Goal: Task Accomplishment & Management: Manage account settings

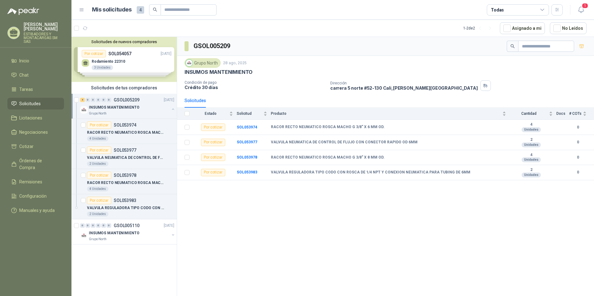
click at [172, 110] on button "button" at bounding box center [172, 109] width 5 height 5
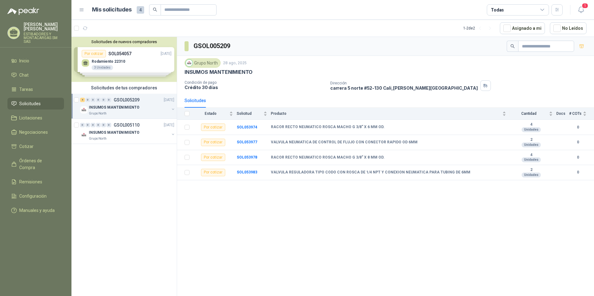
click at [172, 110] on button "button" at bounding box center [172, 109] width 5 height 5
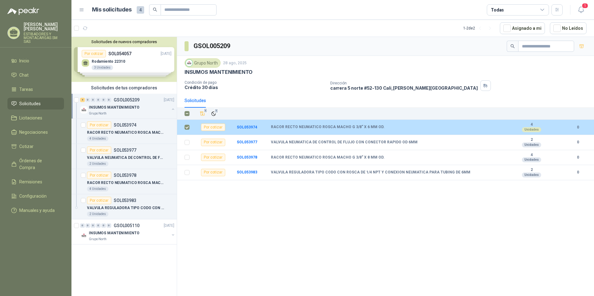
click at [274, 130] on td "RACOR RECTO NEUMATICO ROSCA MACHO G 3/8” X 6 MM OD." at bounding box center [390, 127] width 239 height 15
click at [277, 130] on td "RACOR RECTO NEUMATICO ROSCA MACHO G 3/8” X 6 MM OD." at bounding box center [390, 127] width 239 height 15
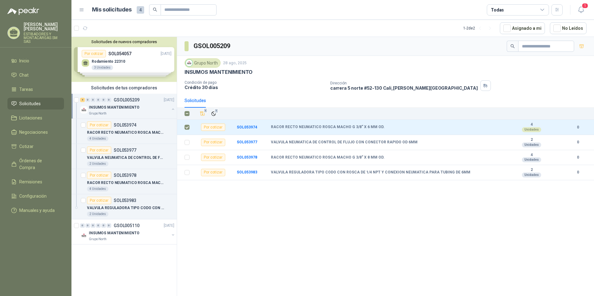
click at [193, 101] on div "Solicitudes" at bounding box center [194, 100] width 21 height 7
click at [581, 10] on icon "button" at bounding box center [581, 10] width 8 height 8
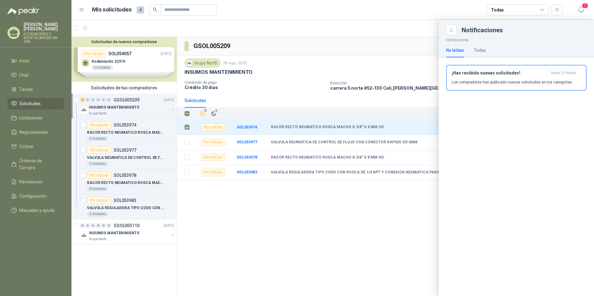
click at [381, 29] on div at bounding box center [332, 158] width 522 height 276
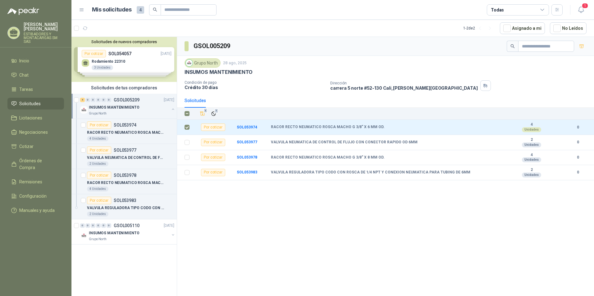
click at [14, 31] on icon at bounding box center [14, 31] width 8 height 5
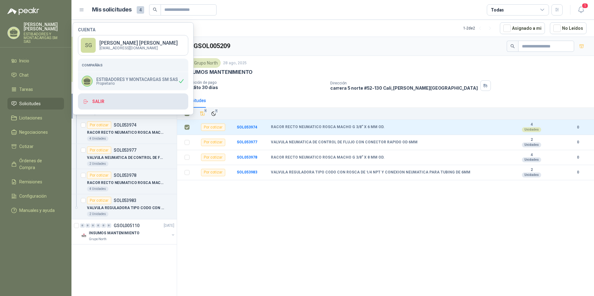
click at [97, 102] on button "Salir" at bounding box center [133, 101] width 110 height 16
